Goal: Check status: Check status

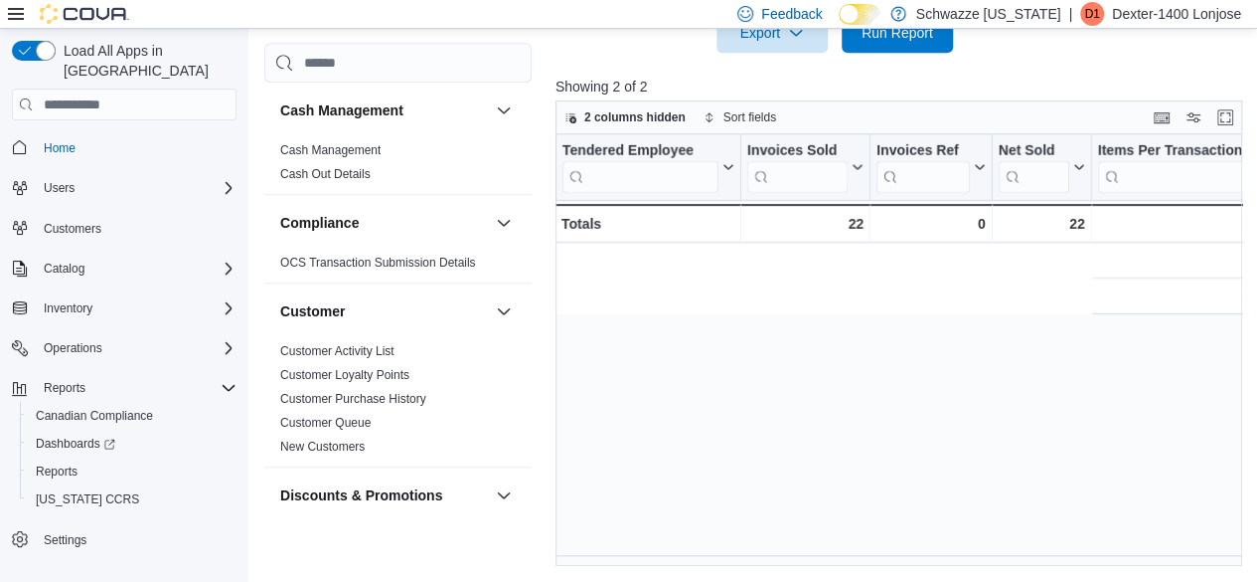
scroll to position [0, 805]
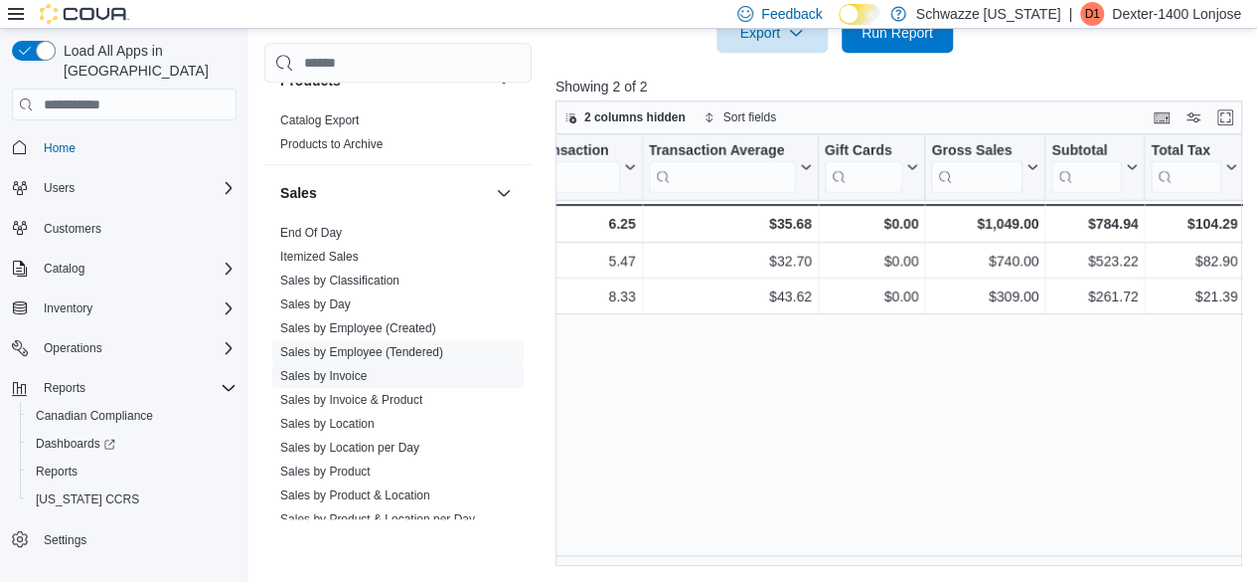
click at [342, 375] on link "Sales by Invoice" at bounding box center [323, 376] width 86 height 14
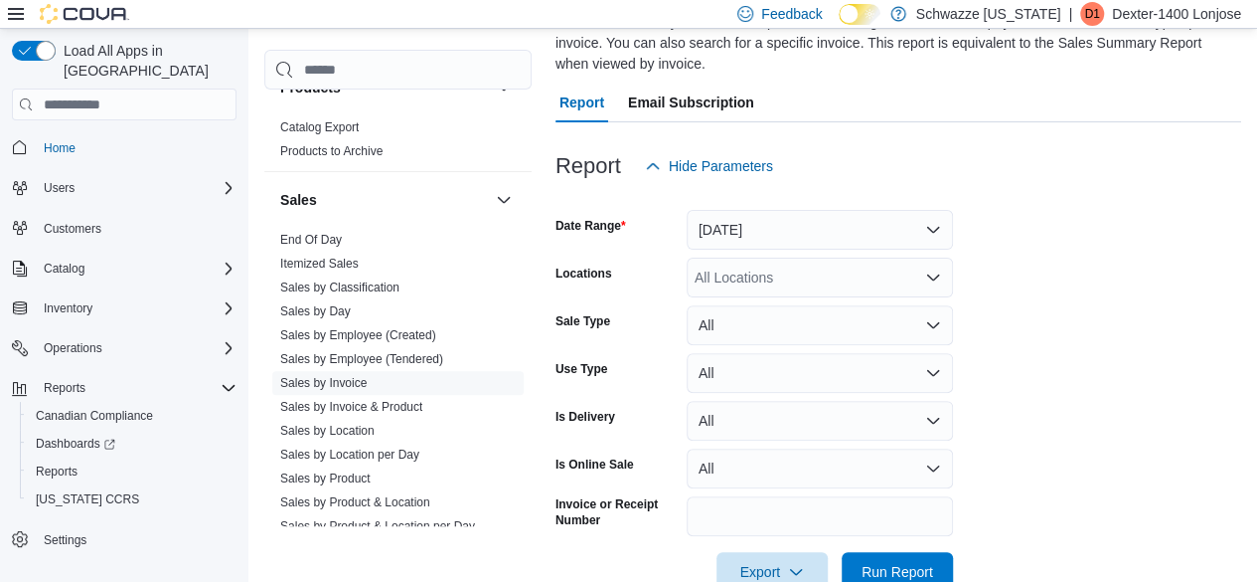
scroll to position [87, 0]
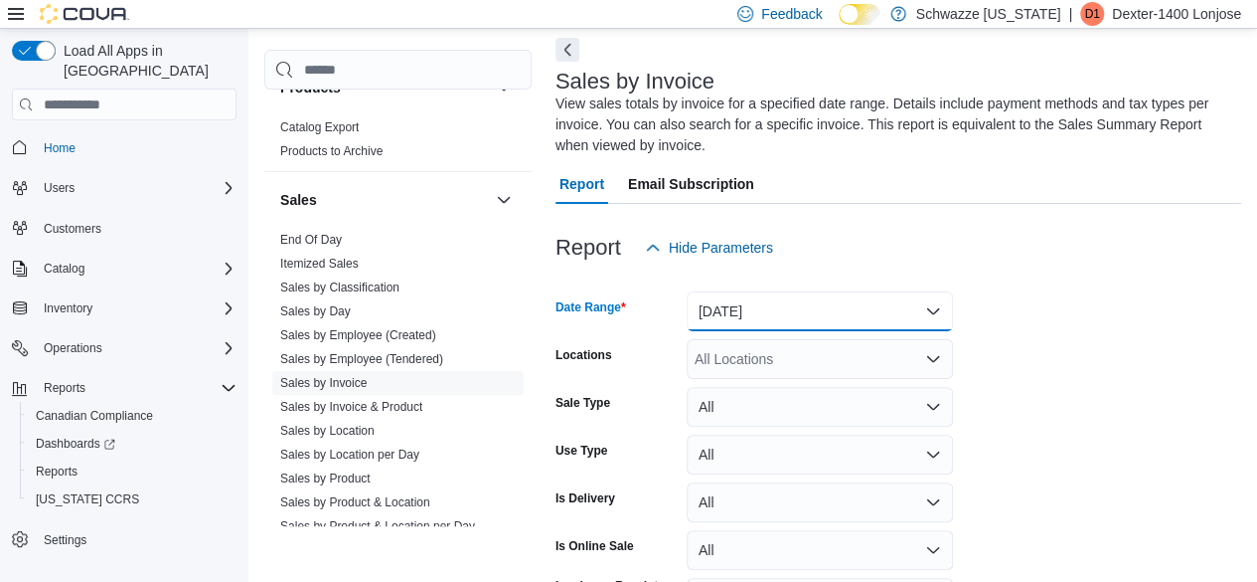
click at [736, 321] on button "[DATE]" at bounding box center [820, 311] width 266 height 40
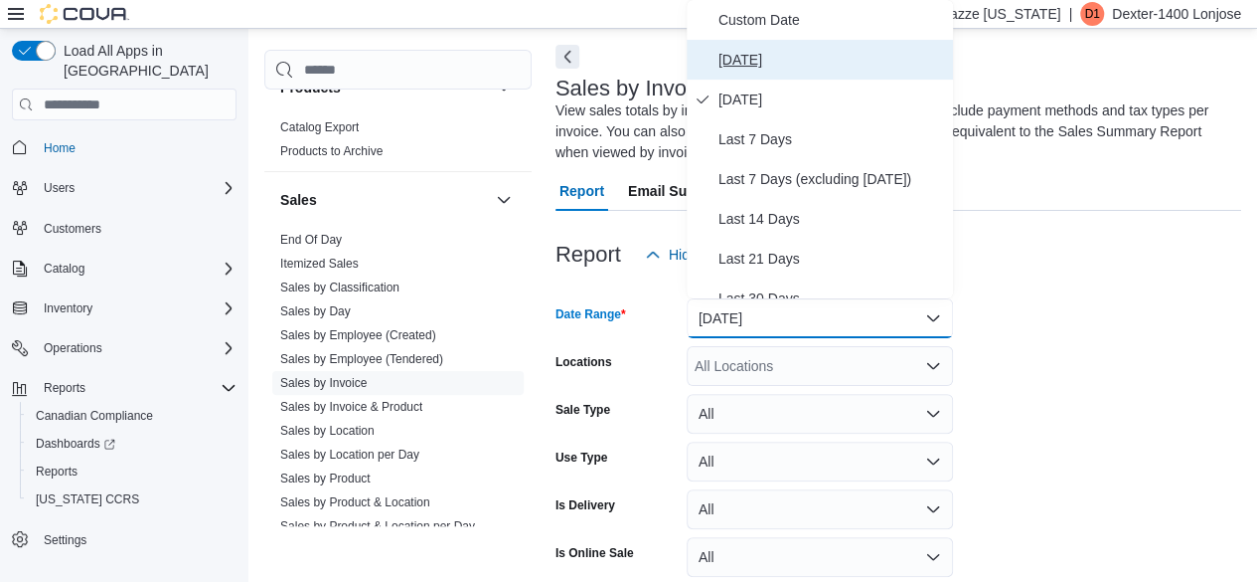
click at [757, 53] on span "[DATE]" at bounding box center [832, 60] width 227 height 24
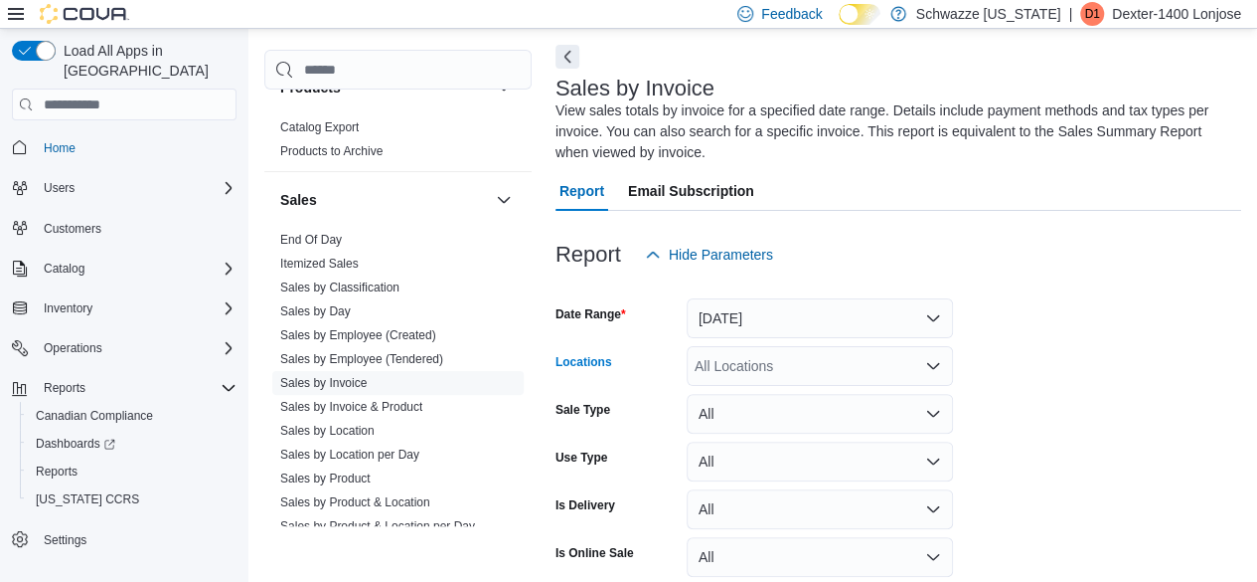
click at [724, 363] on div "All Locations" at bounding box center [820, 366] width 266 height 40
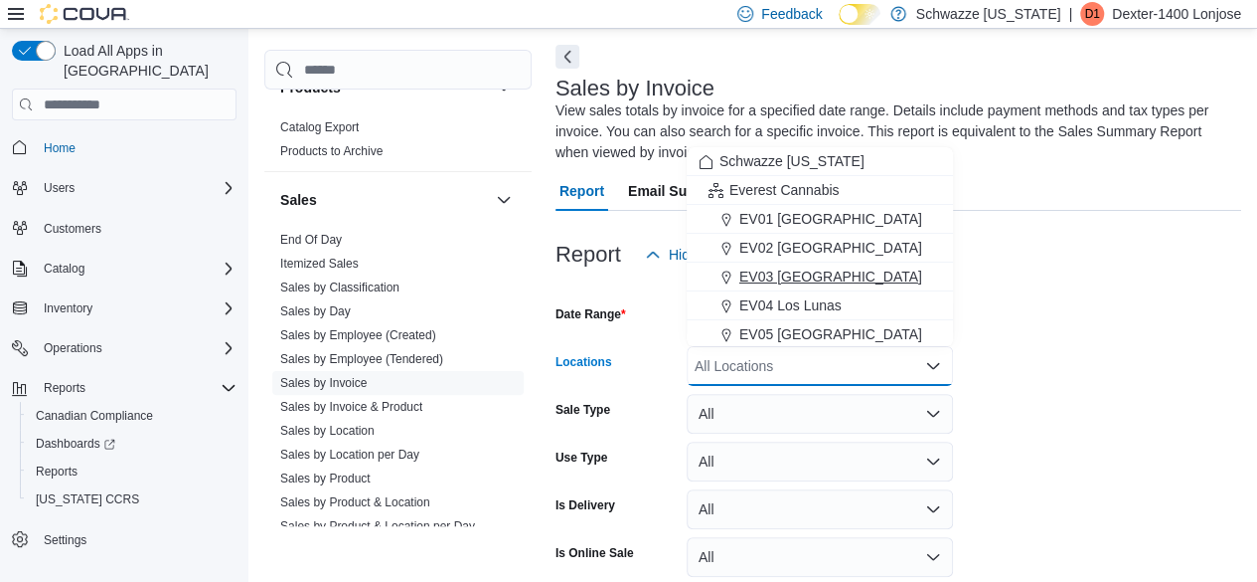
click at [763, 273] on span "EV03 [GEOGRAPHIC_DATA]" at bounding box center [831, 276] width 183 height 20
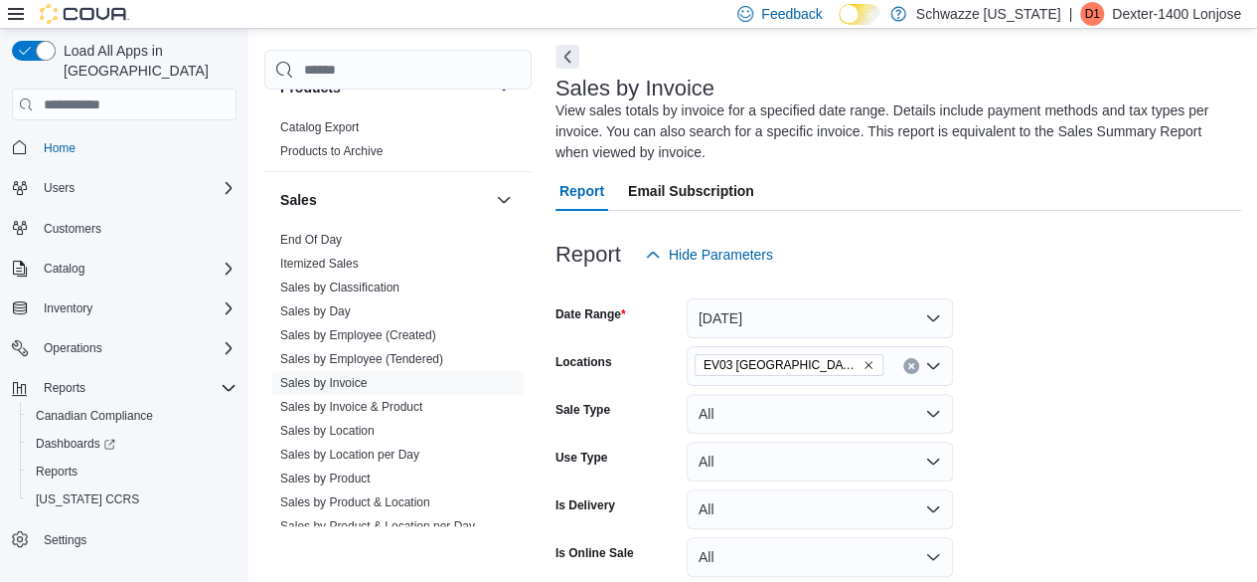
click at [1178, 419] on form "Date Range [DATE] Locations EV03 West Central Sale Type All Use Type All Is Del…" at bounding box center [899, 477] width 686 height 406
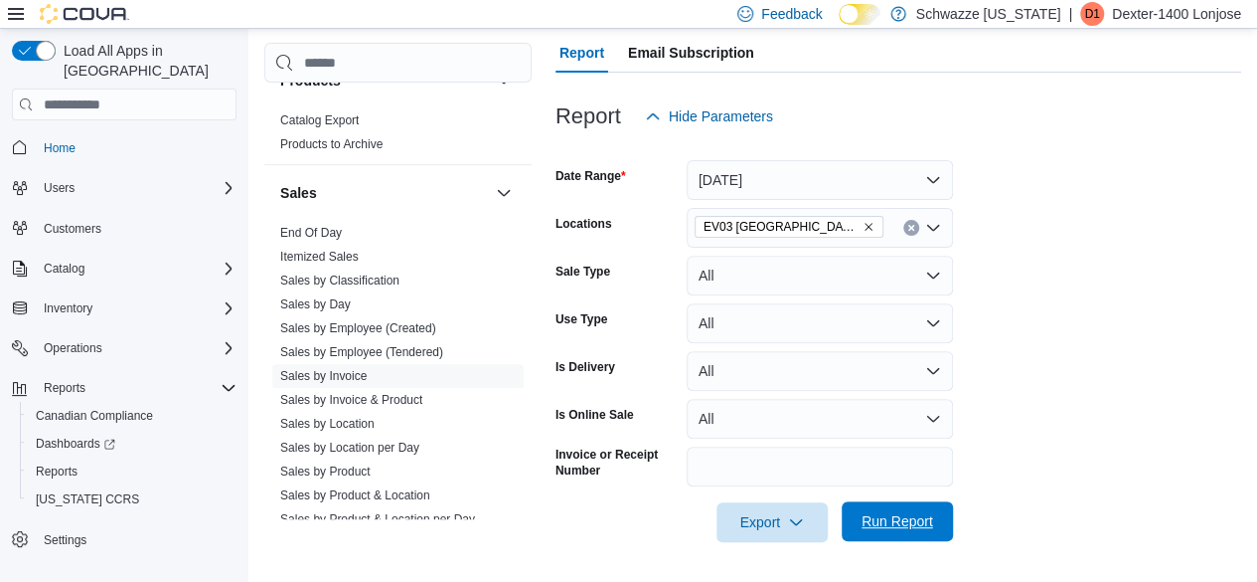
click at [911, 524] on span "Run Report" at bounding box center [898, 521] width 72 height 20
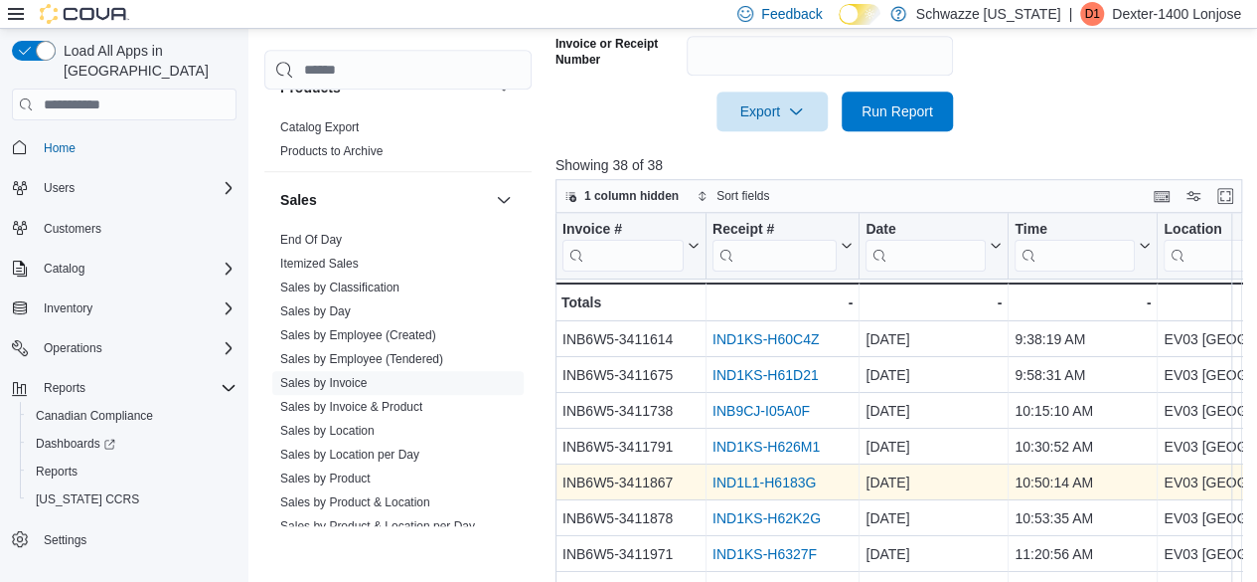
scroll to position [601, 0]
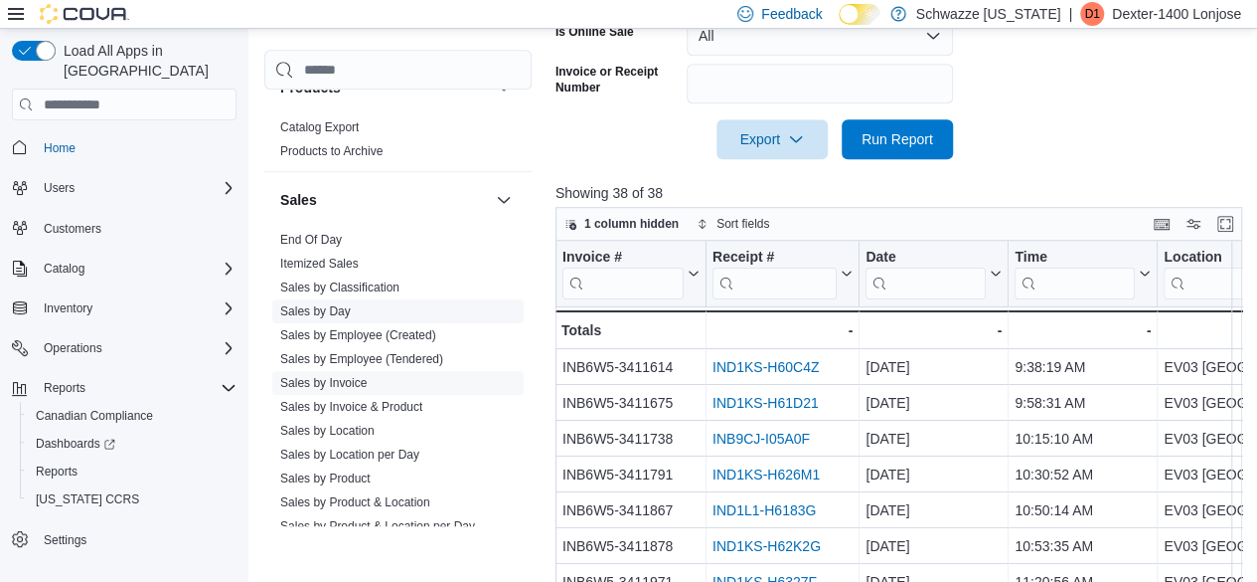
click at [330, 304] on link "Sales by Day" at bounding box center [315, 311] width 71 height 14
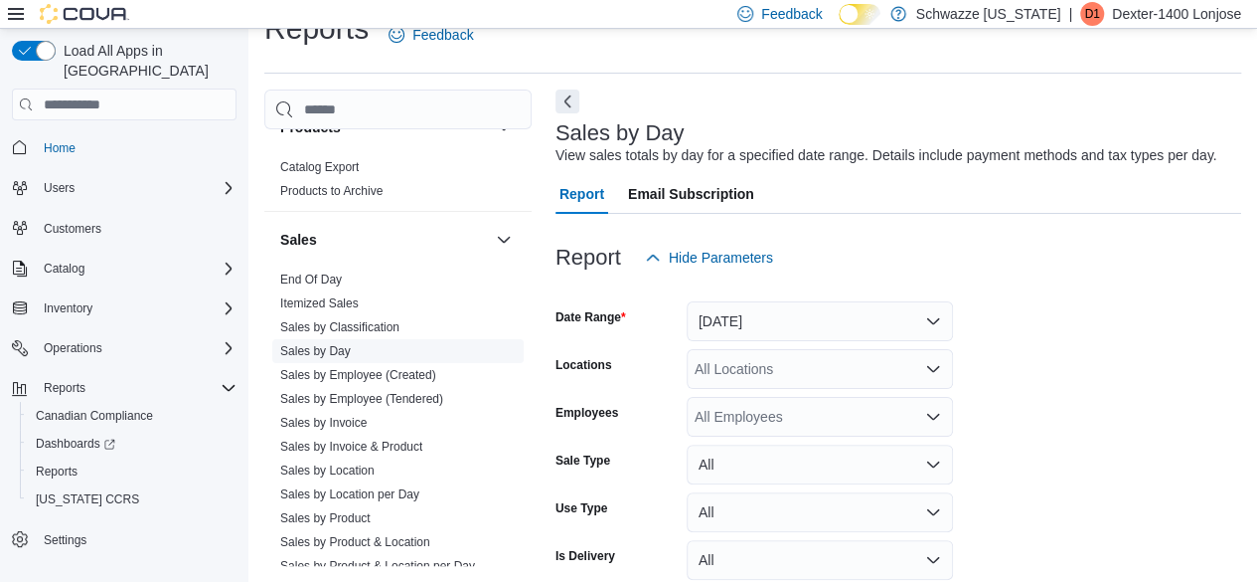
scroll to position [46, 0]
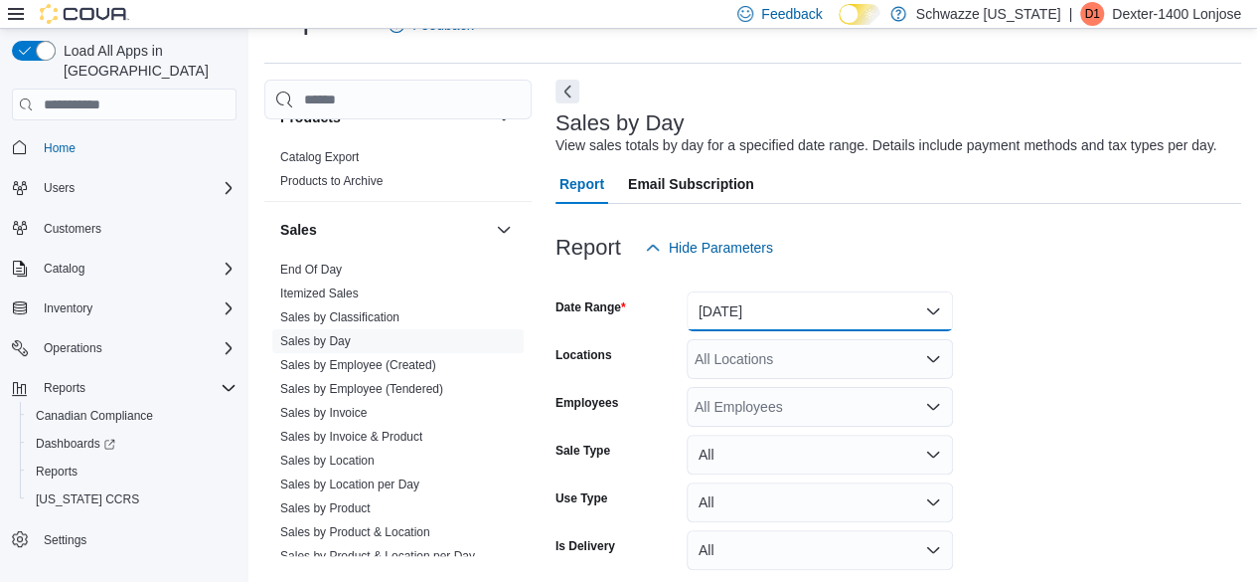
click at [749, 314] on button "[DATE]" at bounding box center [820, 311] width 266 height 40
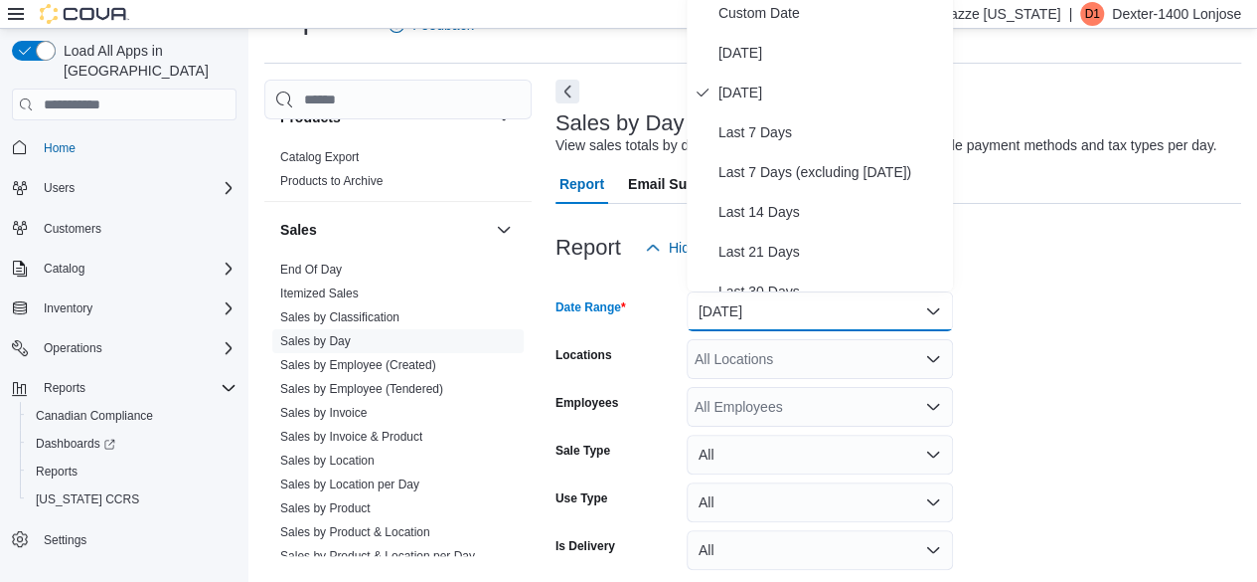
scroll to position [39, 0]
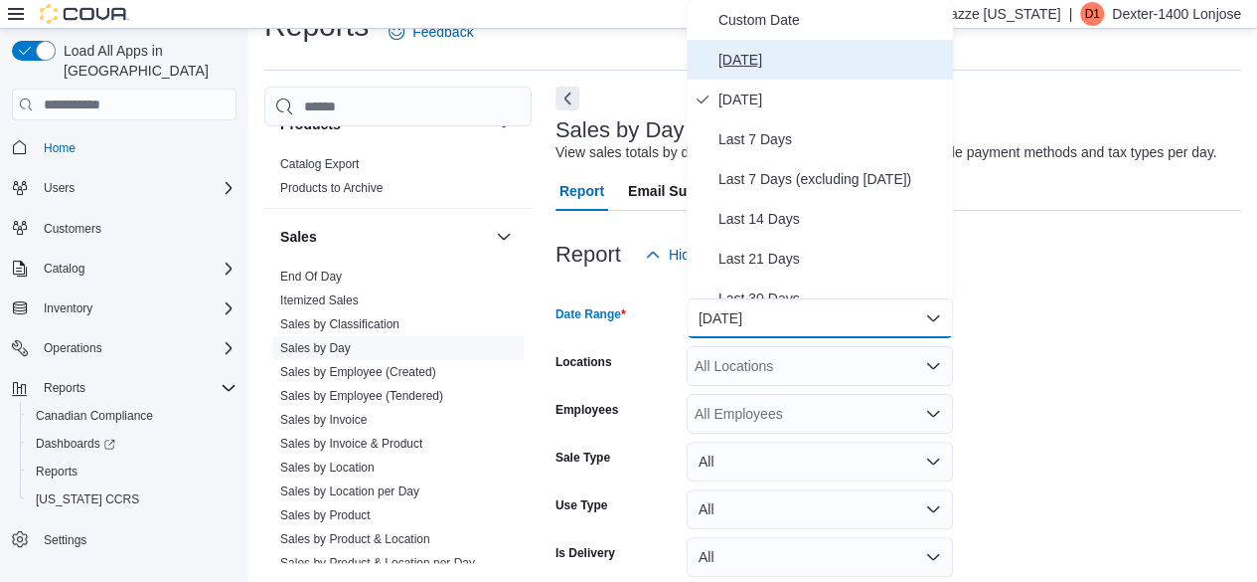
click at [750, 57] on span "[DATE]" at bounding box center [832, 60] width 227 height 24
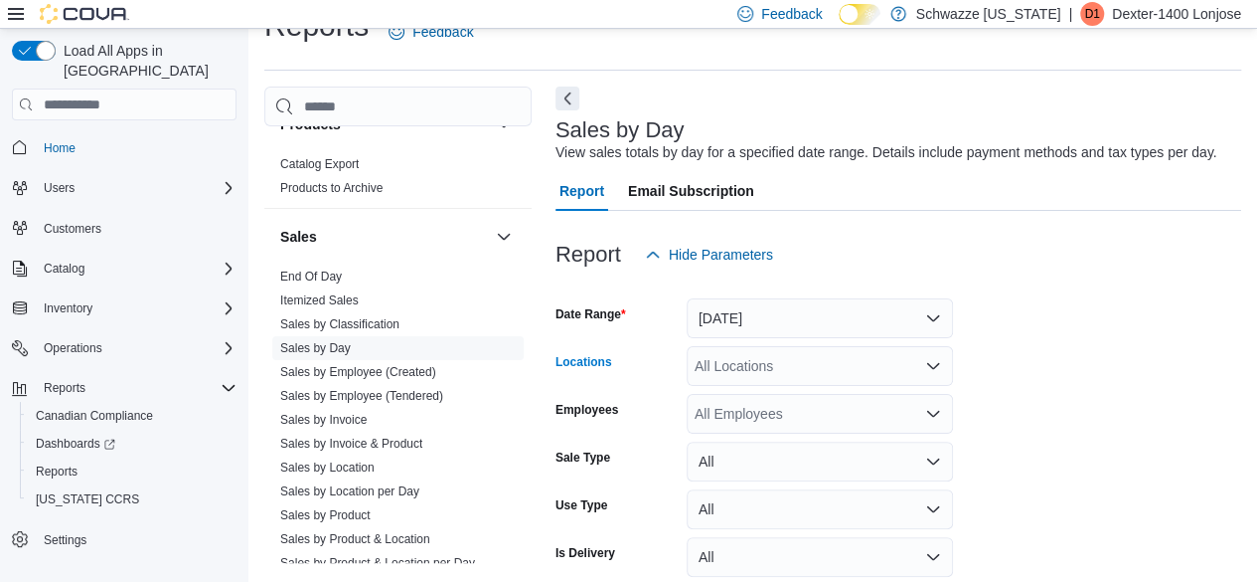
click at [742, 368] on div "All Locations" at bounding box center [820, 366] width 266 height 40
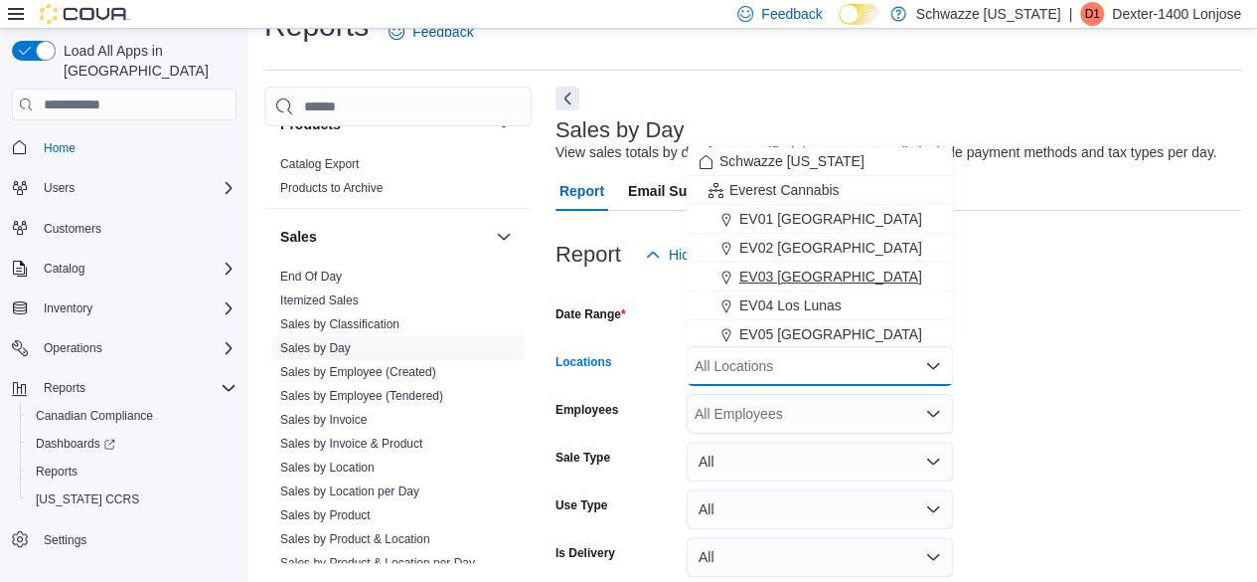
click at [776, 273] on span "EV03 [GEOGRAPHIC_DATA]" at bounding box center [831, 276] width 183 height 20
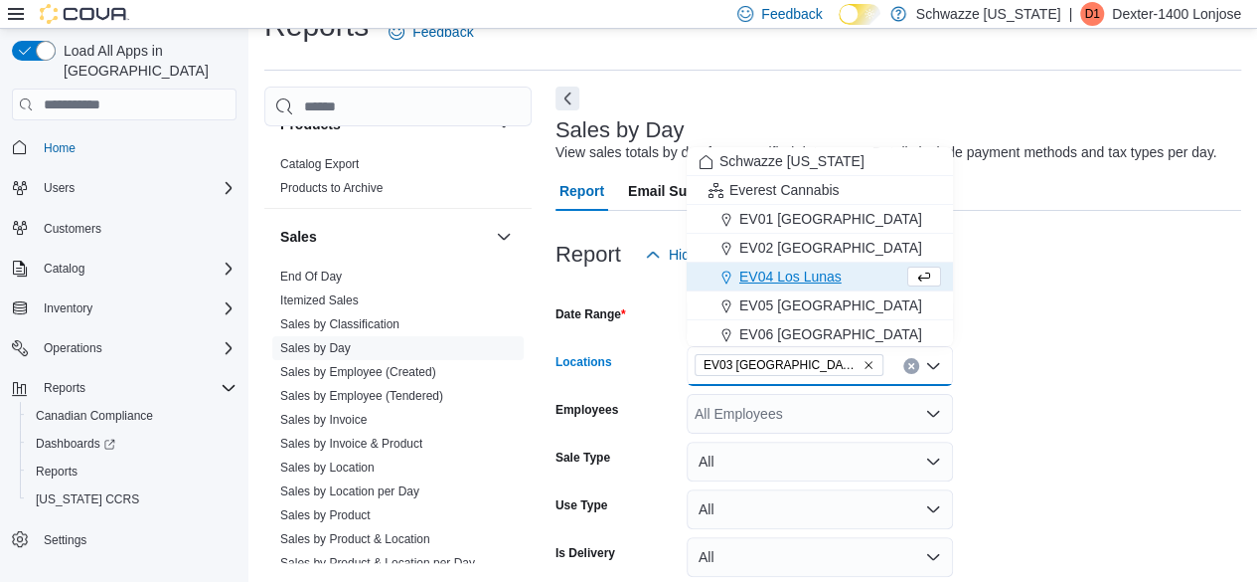
click at [1101, 383] on form "Date Range [DATE] Locations [GEOGRAPHIC_DATA] [GEOGRAPHIC_DATA] box. Selected. …" at bounding box center [899, 453] width 686 height 358
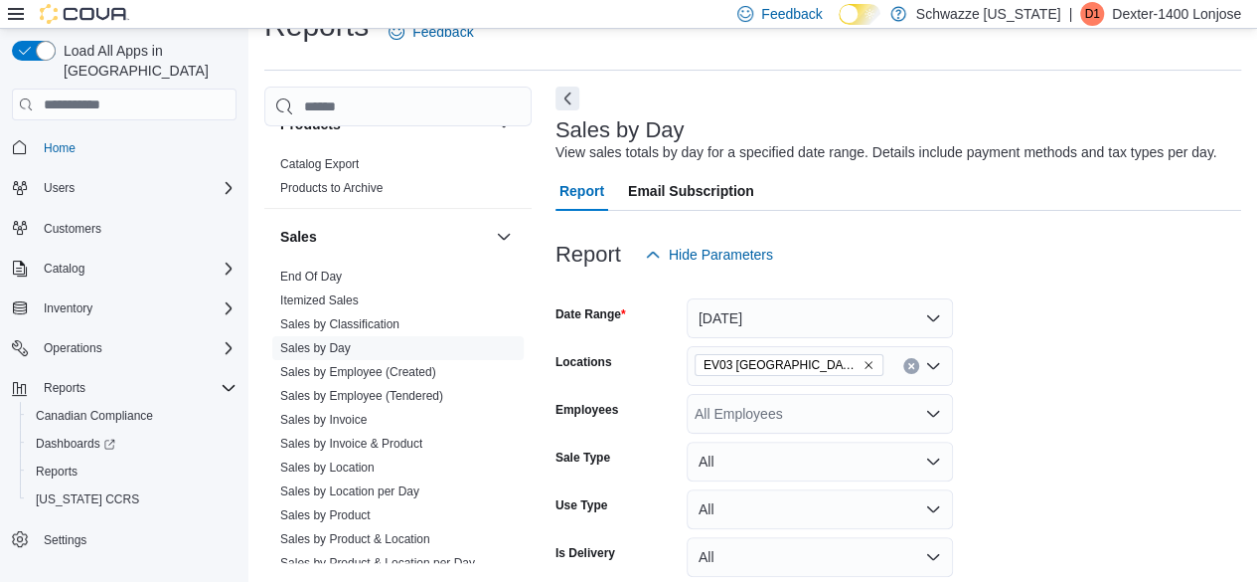
scroll to position [129, 0]
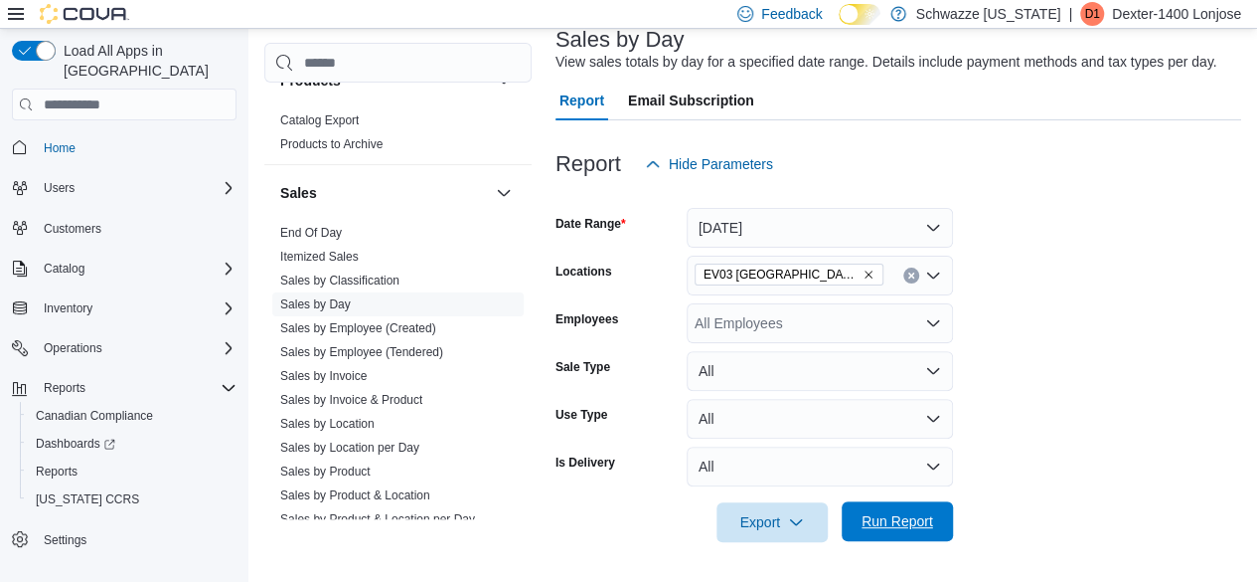
click at [920, 536] on span "Run Report" at bounding box center [897, 521] width 87 height 40
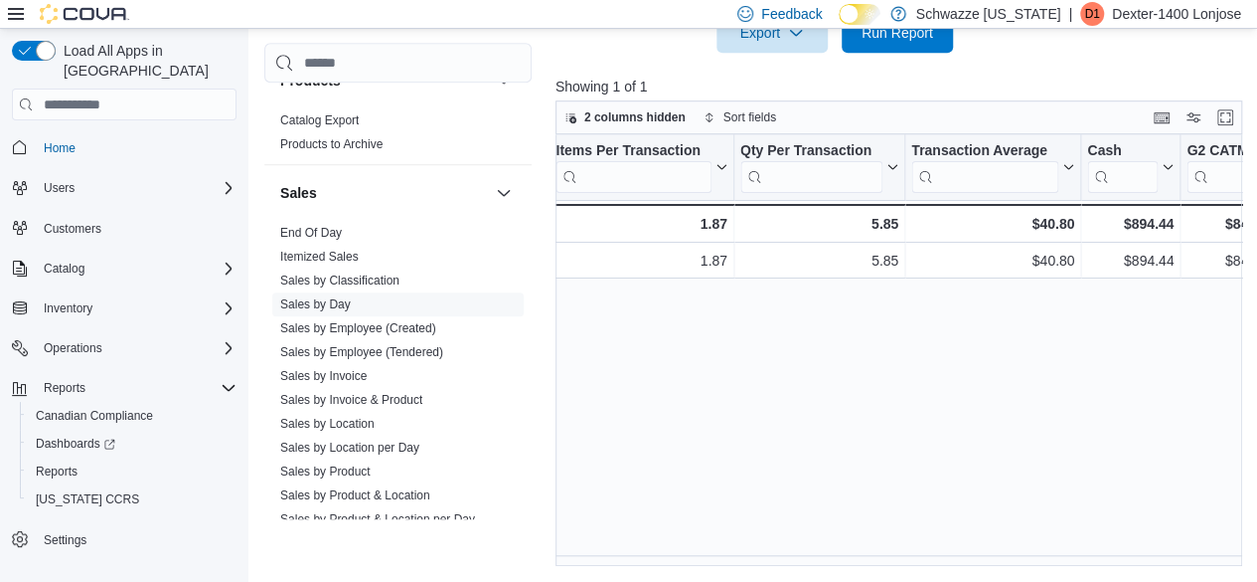
scroll to position [0, 1561]
